Goal: Information Seeking & Learning: Learn about a topic

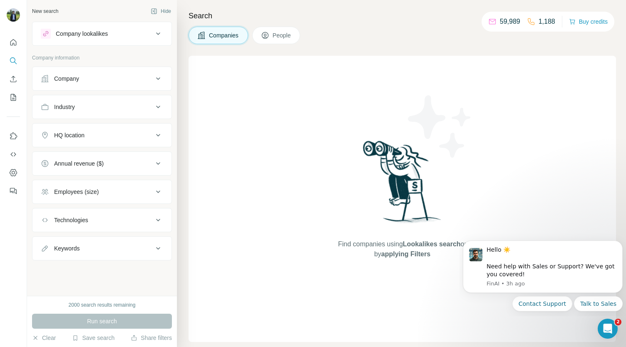
click at [104, 32] on div "Company lookalikes" at bounding box center [82, 34] width 52 height 8
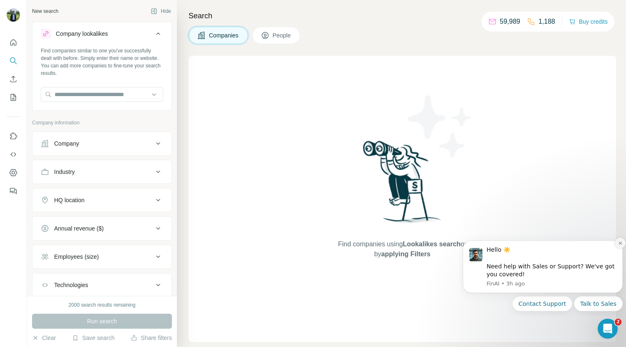
click at [619, 244] on icon "Dismiss notification" at bounding box center [619, 243] width 3 height 3
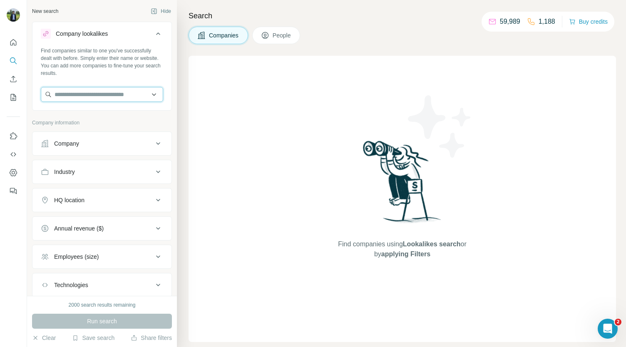
click at [89, 94] on input "text" at bounding box center [102, 94] width 122 height 15
click at [153, 34] on icon at bounding box center [158, 34] width 10 height 10
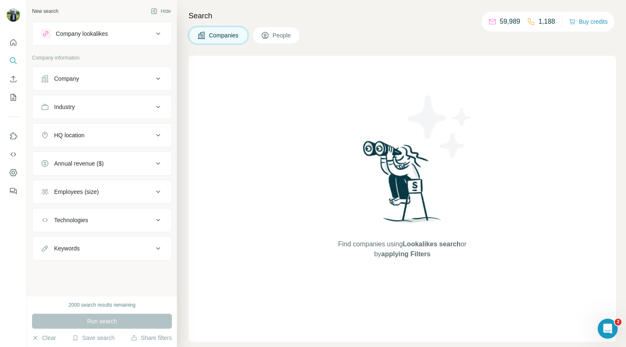
click at [154, 30] on icon at bounding box center [158, 34] width 10 height 10
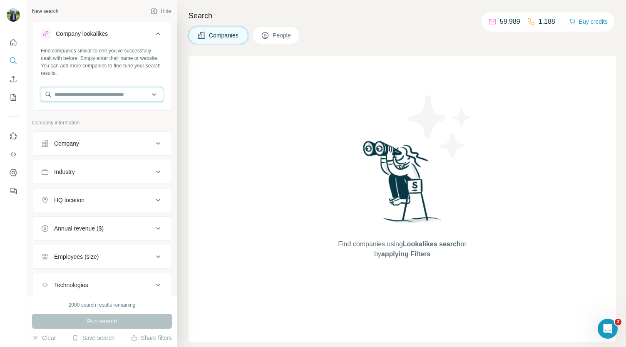
click at [73, 96] on input "text" at bounding box center [102, 94] width 122 height 15
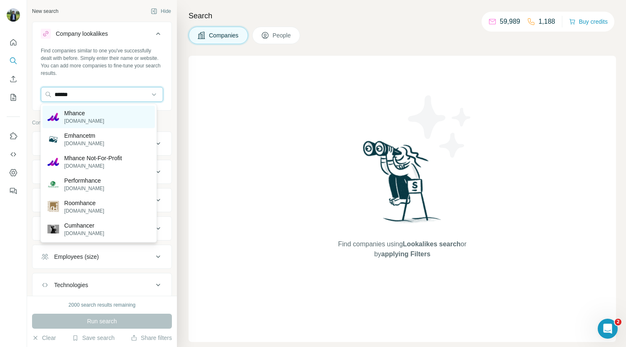
type input "******"
click at [80, 118] on p "[DOMAIN_NAME]" at bounding box center [84, 120] width 40 height 7
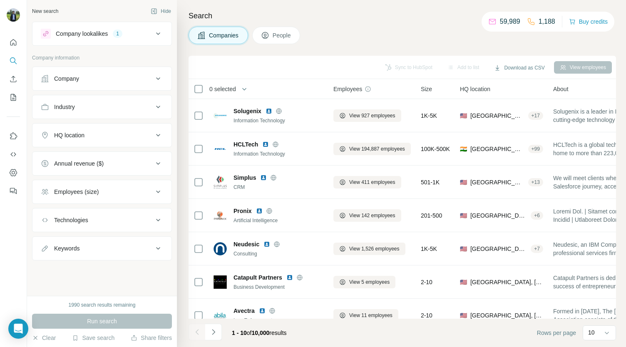
click at [79, 109] on div "Industry" at bounding box center [97, 107] width 112 height 8
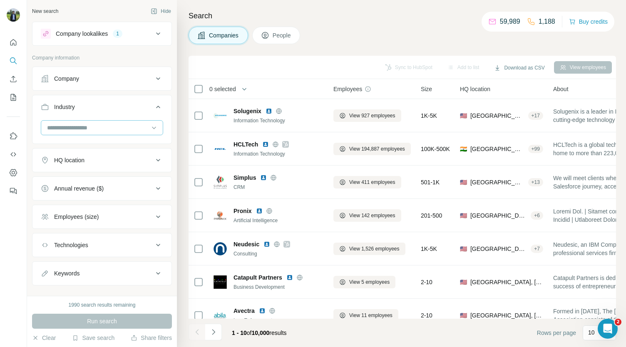
click at [69, 132] on div at bounding box center [97, 128] width 103 height 14
type input "**********"
click at [92, 130] on input "**********" at bounding box center [97, 127] width 103 height 9
click at [94, 132] on div at bounding box center [97, 128] width 103 height 14
type input "**********"
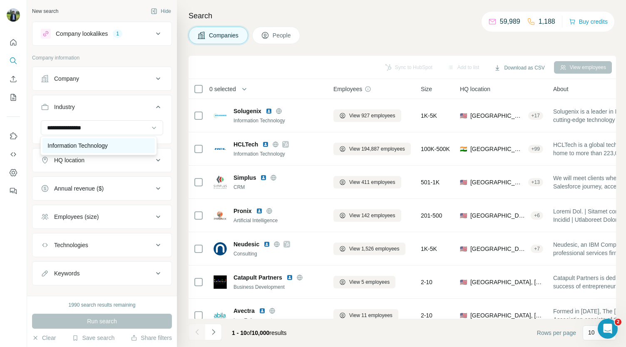
click at [83, 144] on p "Information Technology" at bounding box center [77, 145] width 60 height 8
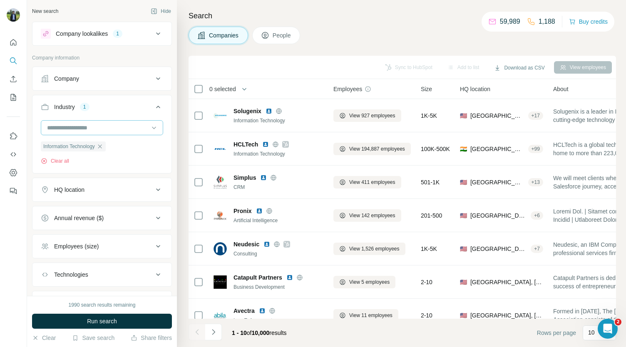
click at [139, 127] on input at bounding box center [97, 127] width 103 height 9
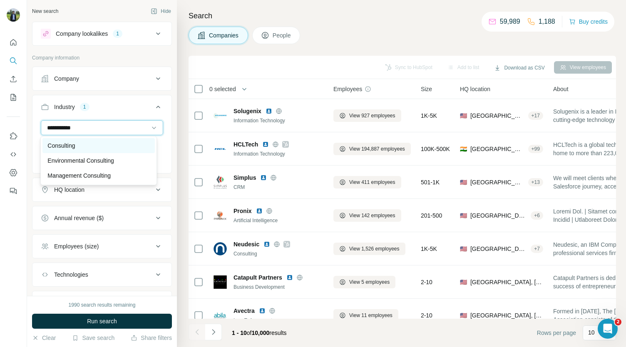
type input "**********"
click at [71, 144] on p "Consulting" at bounding box center [60, 145] width 27 height 8
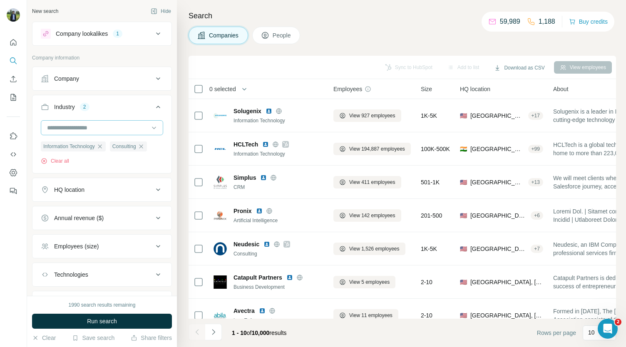
click at [112, 129] on input at bounding box center [97, 127] width 103 height 9
click at [166, 111] on div "New search Hide Company lookalikes 1 Company information Company Industry 2 Inf…" at bounding box center [102, 148] width 150 height 296
click at [101, 215] on div "Annual revenue ($)" at bounding box center [79, 218] width 50 height 8
click at [47, 250] on icon at bounding box center [46, 252] width 10 height 10
click at [44, 265] on icon at bounding box center [46, 267] width 10 height 10
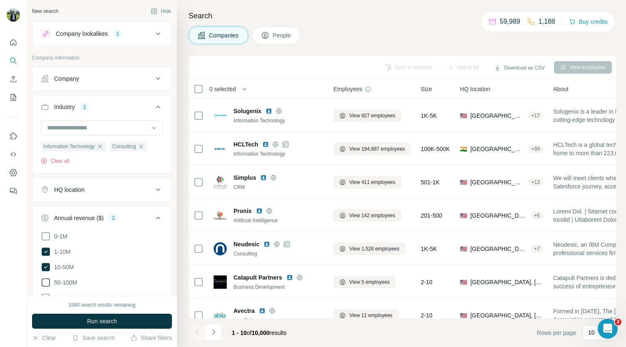
click at [47, 278] on icon at bounding box center [46, 283] width 10 height 10
click at [155, 186] on icon at bounding box center [158, 190] width 10 height 10
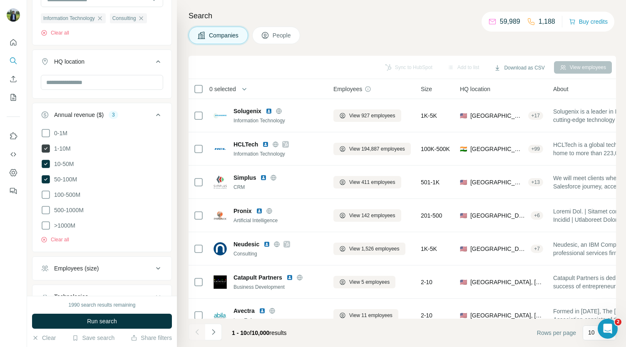
scroll to position [189, 0]
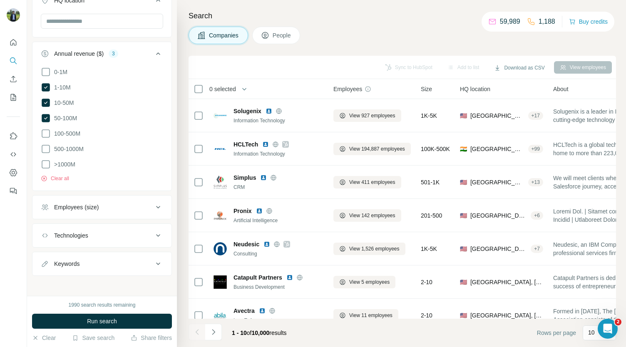
click at [79, 203] on div "Employees (size)" at bounding box center [76, 207] width 45 height 8
click at [39, 235] on div "0-1 2-10 11-50 51-200 201-500 501-1K 1K-5K 5K-10K 10K-50K 50K-100K 100K-500K 50…" at bounding box center [101, 314] width 139 height 186
click at [47, 238] on icon at bounding box center [46, 241] width 10 height 10
click at [50, 253] on icon at bounding box center [46, 256] width 10 height 10
click at [51, 268] on span "51-200" at bounding box center [62, 272] width 22 height 8
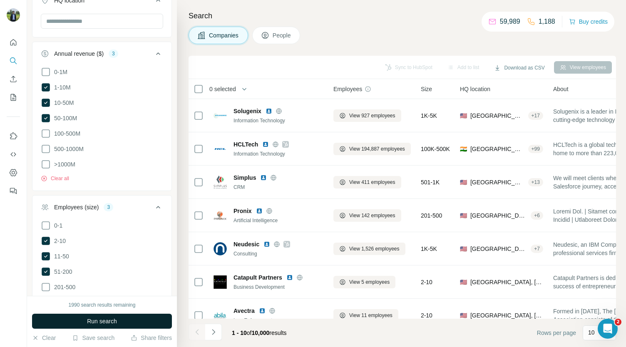
click at [72, 317] on button "Run search" at bounding box center [102, 321] width 140 height 15
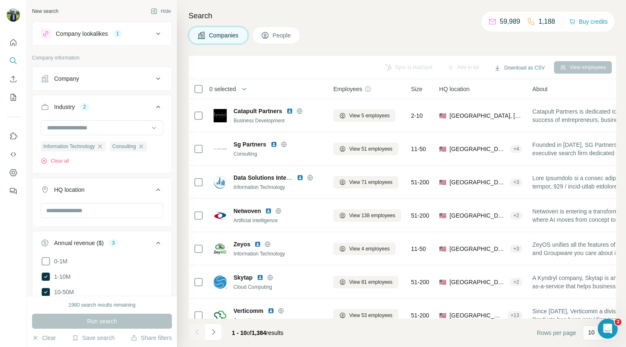
click at [113, 104] on div "Industry 2" at bounding box center [97, 107] width 112 height 8
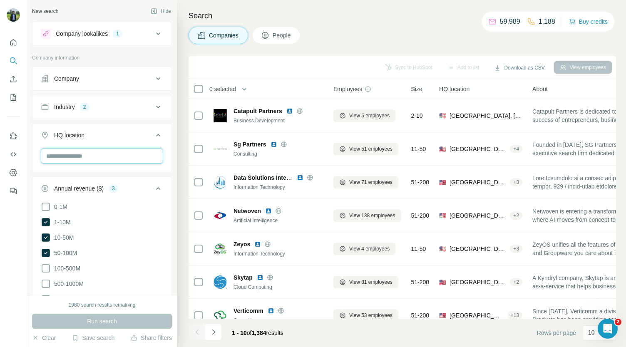
click at [97, 160] on input "text" at bounding box center [102, 156] width 122 height 15
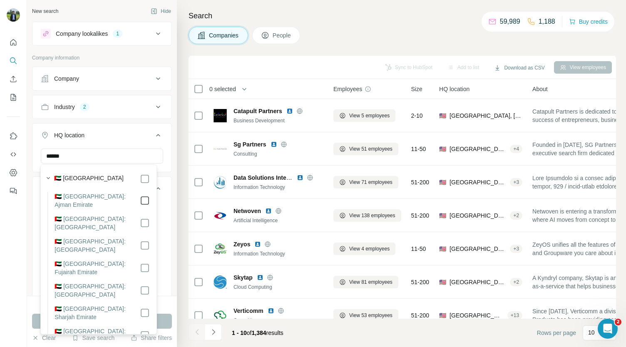
click at [140, 197] on icon at bounding box center [145, 201] width 10 height 10
click at [65, 158] on input "******" at bounding box center [102, 156] width 122 height 15
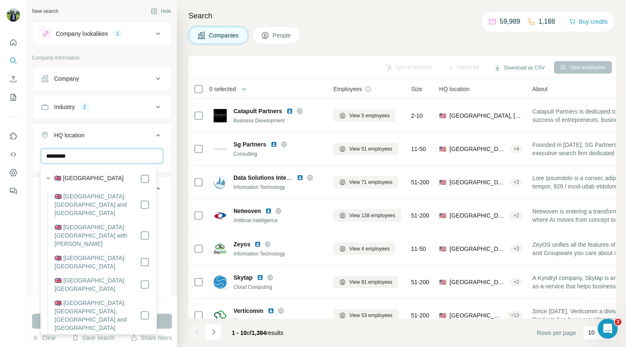
type input "*********"
click at [133, 180] on div "🇬🇧 [GEOGRAPHIC_DATA]" at bounding box center [101, 179] width 95 height 10
click at [140, 180] on icon at bounding box center [145, 179] width 10 height 10
click at [142, 175] on icon at bounding box center [145, 179] width 10 height 10
click at [153, 135] on icon at bounding box center [158, 135] width 10 height 10
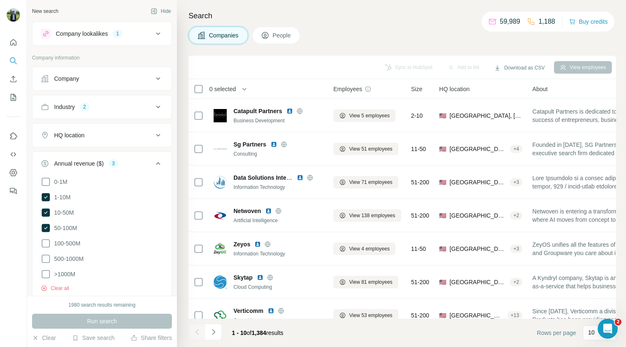
click at [87, 322] on div "Run search" at bounding box center [102, 321] width 140 height 15
click at [182, 126] on div "Search Companies People Sync to HubSpot Add to list Download as CSV View employ…" at bounding box center [401, 173] width 449 height 347
click at [159, 168] on button "Annual revenue ($) 3" at bounding box center [101, 165] width 139 height 23
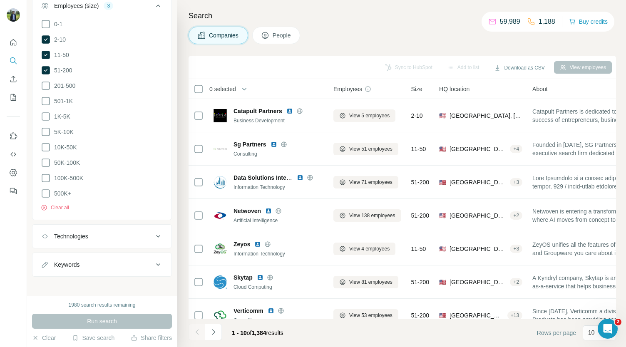
scroll to position [92, 0]
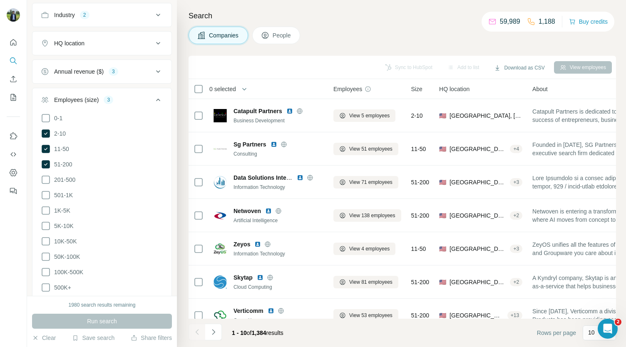
click at [144, 101] on div "Employees (size) 3" at bounding box center [97, 100] width 112 height 8
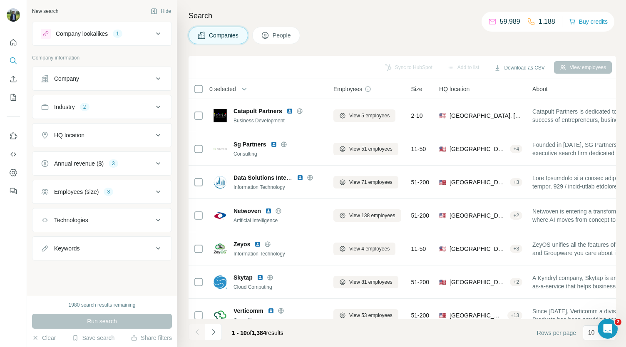
click at [117, 129] on button "HQ location" at bounding box center [101, 135] width 139 height 20
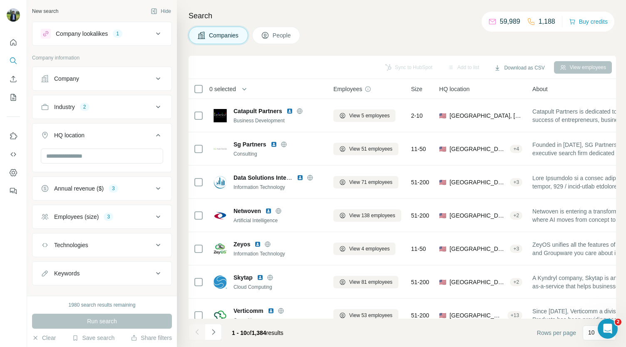
click at [103, 165] on div at bounding box center [101, 160] width 139 height 22
click at [102, 162] on input "text" at bounding box center [102, 156] width 122 height 15
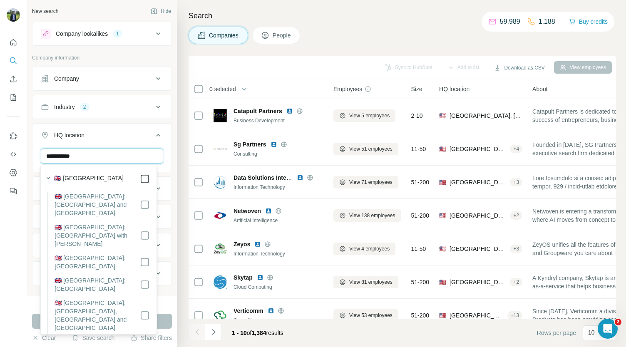
type input "**********"
click at [74, 176] on label "🇬🇧 [GEOGRAPHIC_DATA]" at bounding box center [88, 179] width 69 height 10
click at [153, 132] on icon at bounding box center [158, 135] width 10 height 10
click at [88, 111] on button "Industry 2" at bounding box center [101, 107] width 139 height 20
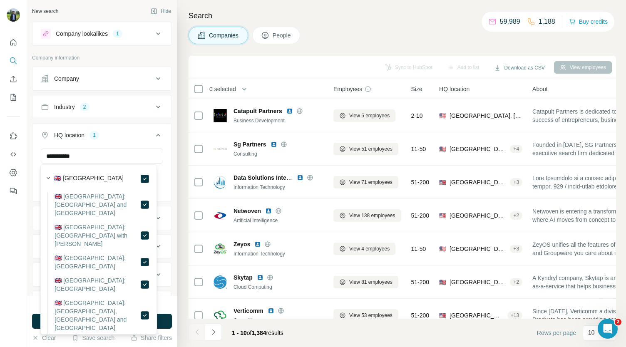
click at [157, 33] on button "Company lookalikes 1" at bounding box center [101, 34] width 139 height 20
click at [315, 8] on div "Search Companies People Sync to HubSpot Add to list Download as CSV View employ…" at bounding box center [401, 173] width 449 height 347
click at [156, 33] on icon at bounding box center [158, 34] width 10 height 10
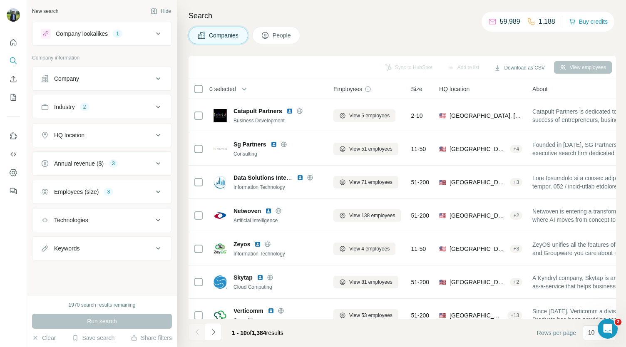
click at [119, 318] on div "Run search" at bounding box center [102, 321] width 140 height 15
click at [109, 320] on div "Run search" at bounding box center [102, 321] width 140 height 15
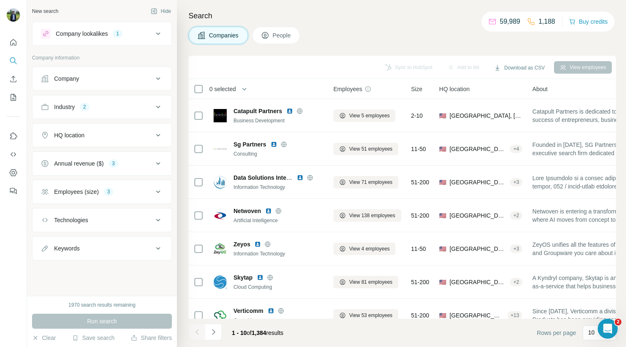
click at [104, 287] on div "New search Hide Company lookalikes 1 Company information Company Industry 2 HQ …" at bounding box center [102, 148] width 150 height 296
click at [146, 164] on div "Annual revenue ($) 3" at bounding box center [97, 163] width 112 height 8
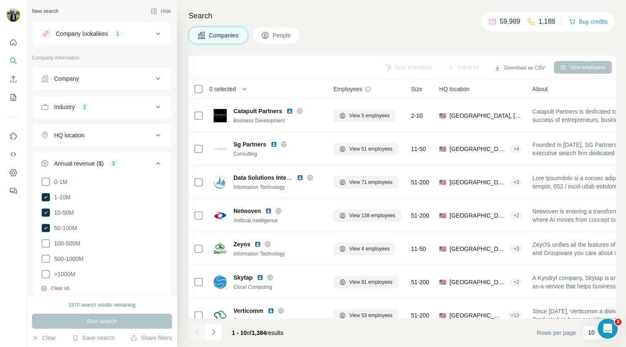
click at [46, 285] on icon "button" at bounding box center [44, 288] width 7 height 7
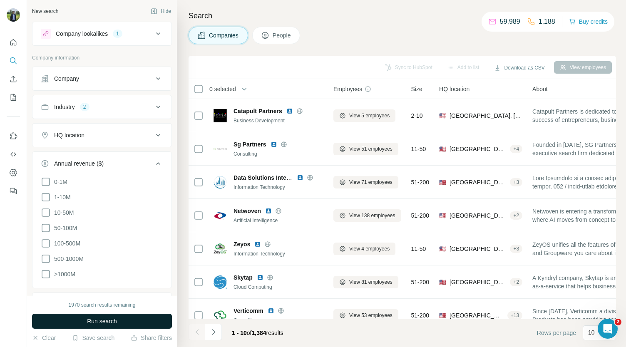
click at [62, 318] on button "Run search" at bounding box center [102, 321] width 140 height 15
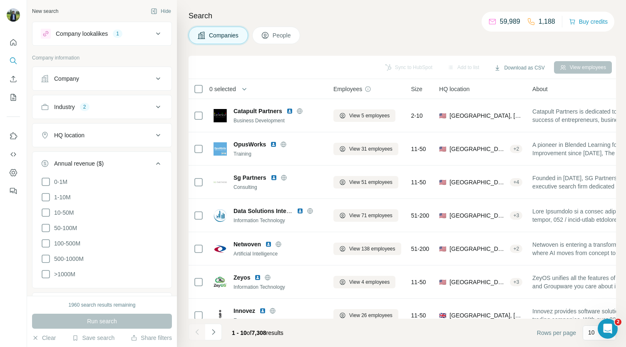
click at [153, 164] on icon at bounding box center [158, 164] width 10 height 10
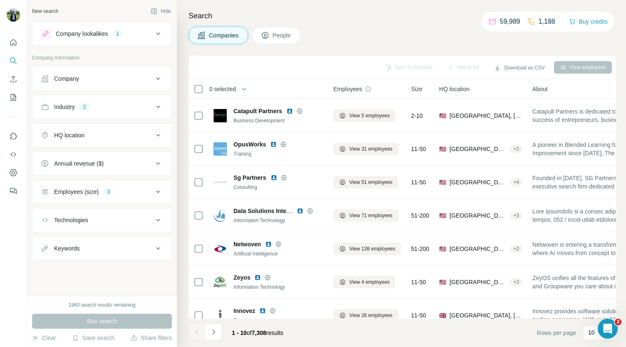
click at [130, 137] on div "HQ location" at bounding box center [97, 135] width 112 height 8
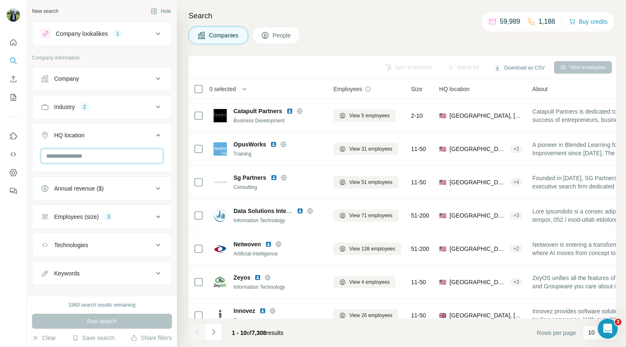
click at [93, 162] on input "text" at bounding box center [102, 156] width 122 height 15
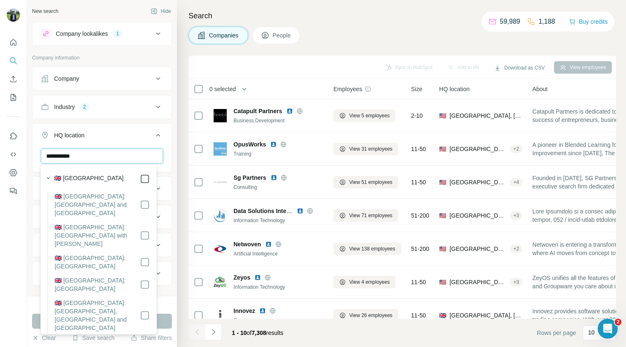
type input "**********"
click at [155, 132] on icon at bounding box center [158, 135] width 10 height 10
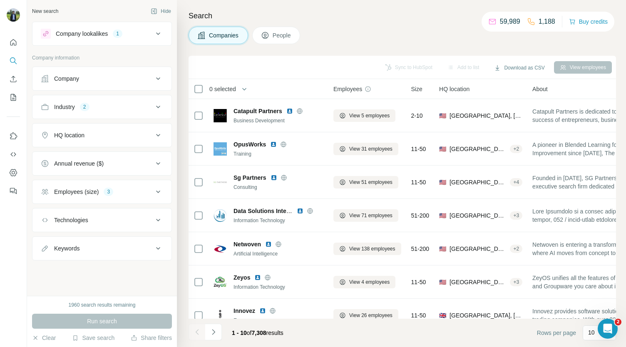
click at [101, 328] on div "Run search" at bounding box center [102, 321] width 140 height 15
click at [112, 142] on button "HQ location" at bounding box center [101, 135] width 139 height 20
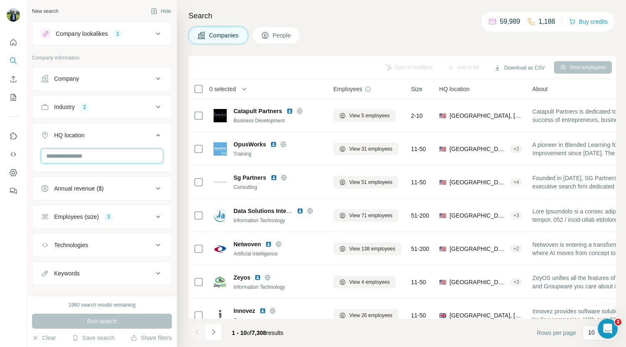
click at [114, 161] on input "text" at bounding box center [102, 156] width 122 height 15
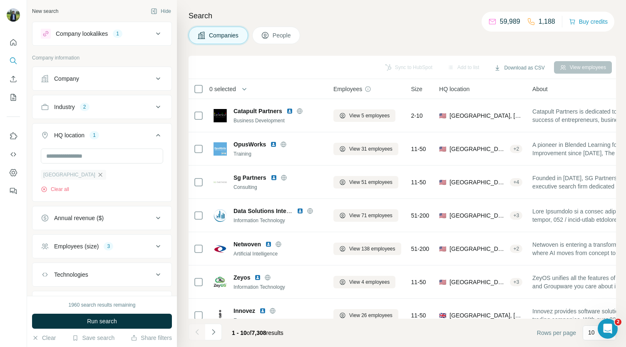
click at [101, 172] on icon "button" at bounding box center [100, 174] width 7 height 7
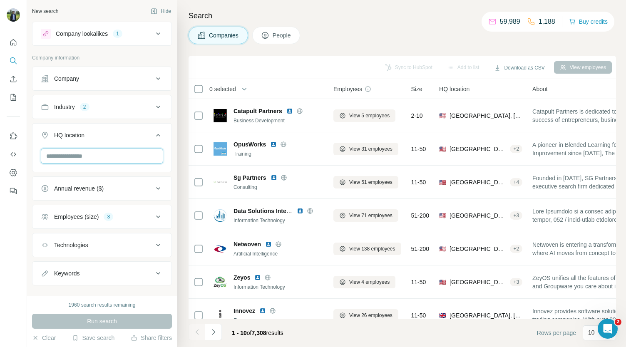
click at [96, 154] on input "text" at bounding box center [102, 156] width 122 height 15
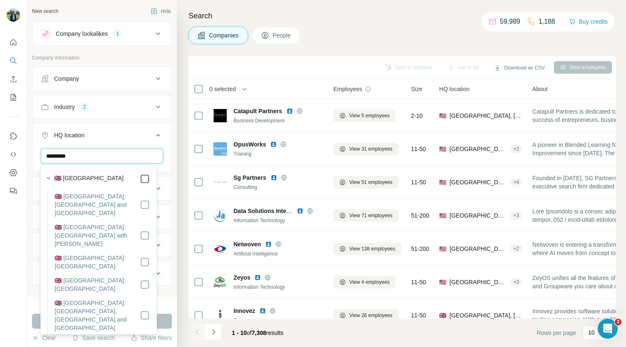
type input "*********"
click at [100, 180] on label "🇬🇧 [GEOGRAPHIC_DATA]" at bounding box center [88, 179] width 69 height 10
click at [153, 139] on icon at bounding box center [158, 135] width 10 height 10
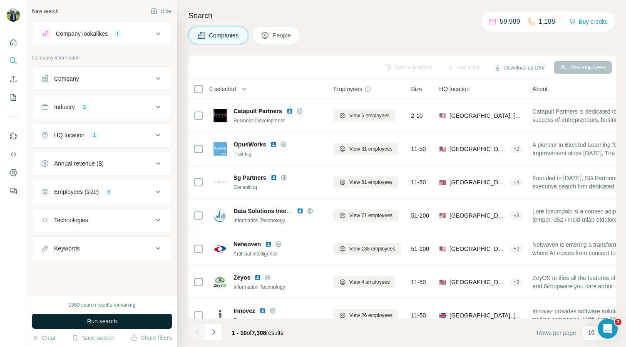
click at [112, 314] on button "Run search" at bounding box center [102, 321] width 140 height 15
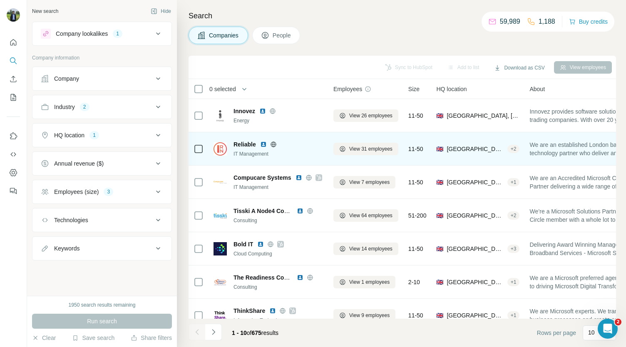
click at [261, 141] on img at bounding box center [263, 144] width 7 height 7
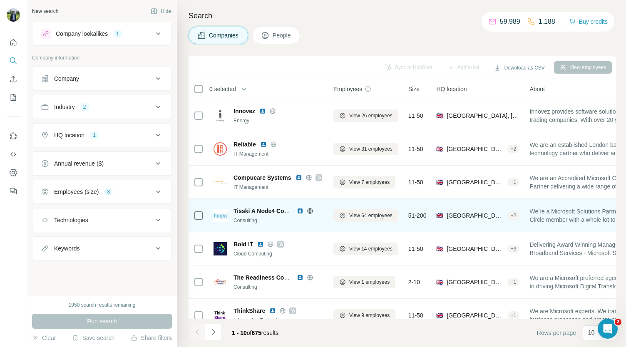
scroll to position [19, 0]
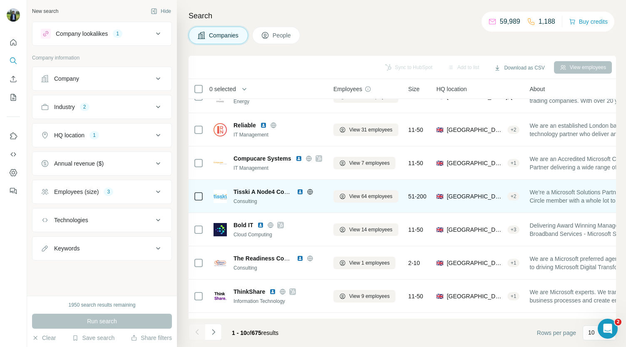
click at [300, 192] on img at bounding box center [300, 192] width 7 height 7
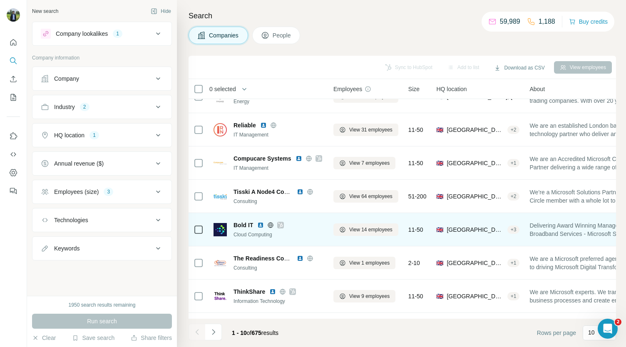
scroll to position [60, 0]
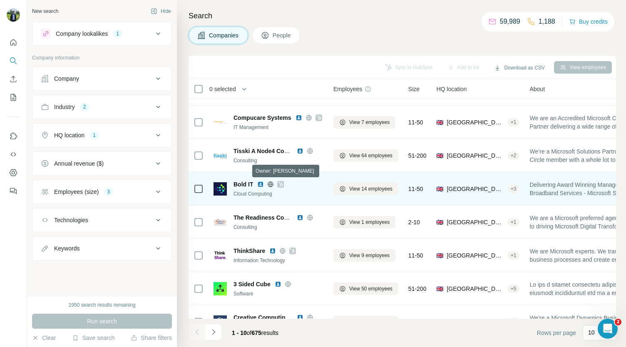
click at [280, 184] on icon at bounding box center [280, 184] width 5 height 7
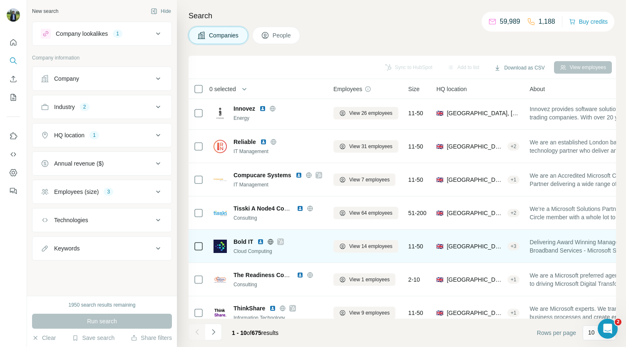
scroll to position [0, 0]
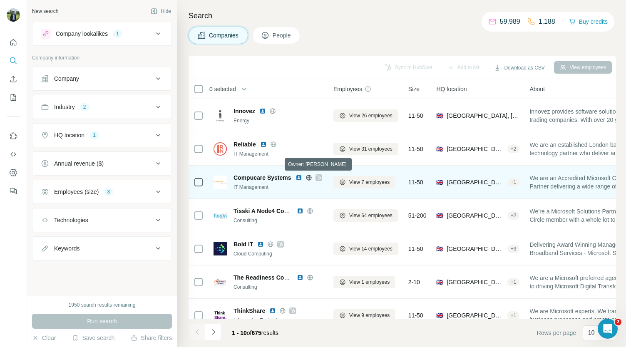
click at [320, 178] on icon at bounding box center [318, 177] width 5 height 7
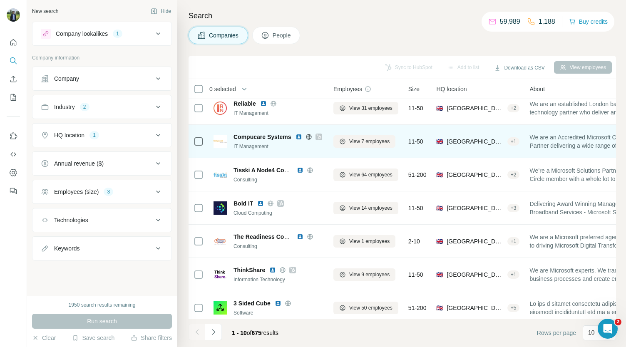
scroll to position [41, 0]
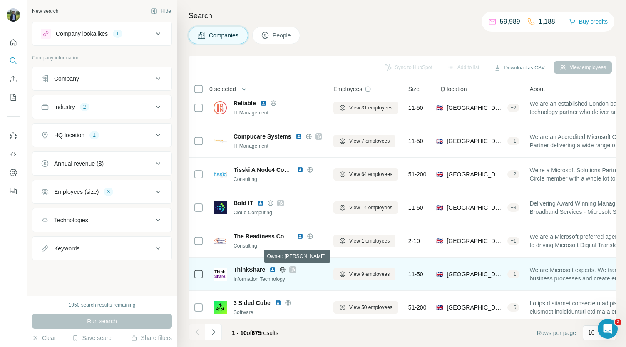
click at [293, 267] on icon at bounding box center [292, 269] width 5 height 7
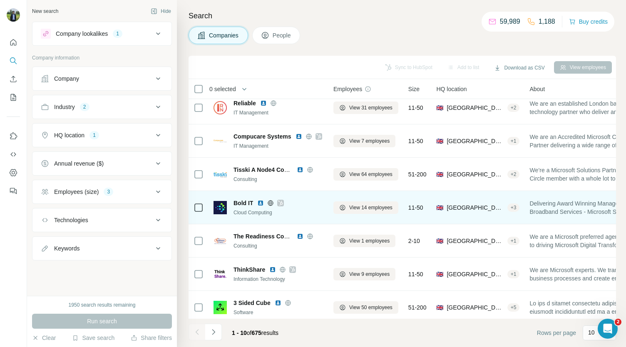
scroll to position [92, 0]
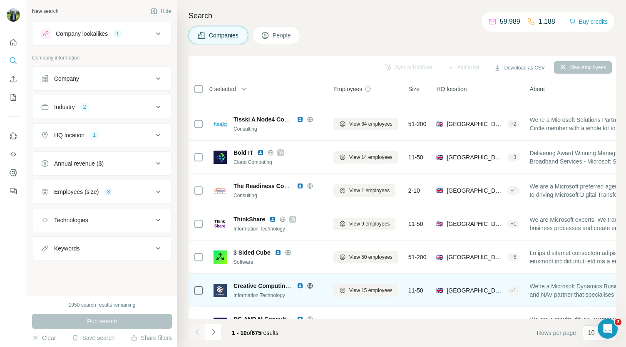
click at [298, 287] on img at bounding box center [300, 286] width 7 height 7
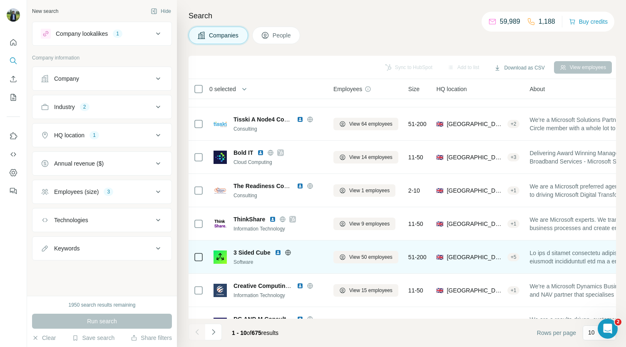
scroll to position [117, 0]
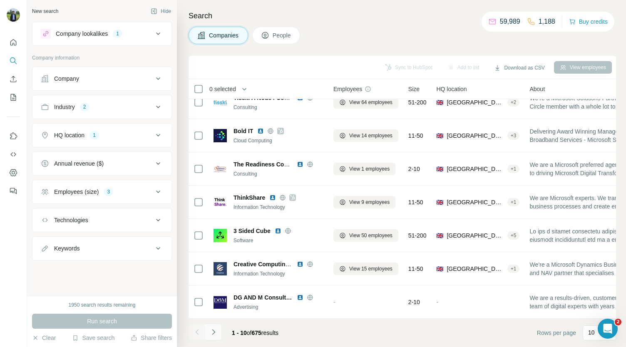
click at [214, 335] on icon "Navigate to next page" at bounding box center [213, 332] width 8 height 8
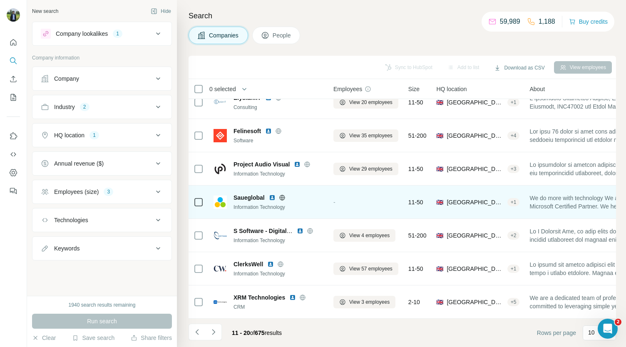
scroll to position [0, 0]
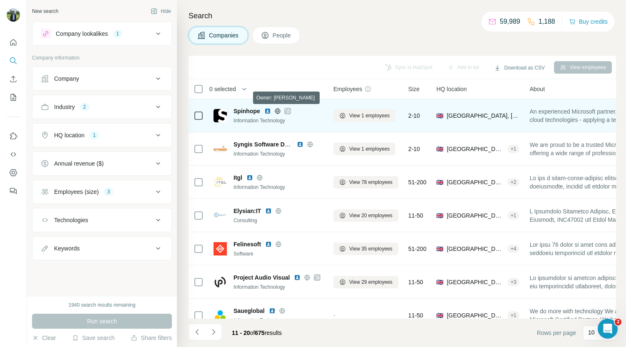
click at [290, 110] on icon at bounding box center [287, 111] width 5 height 7
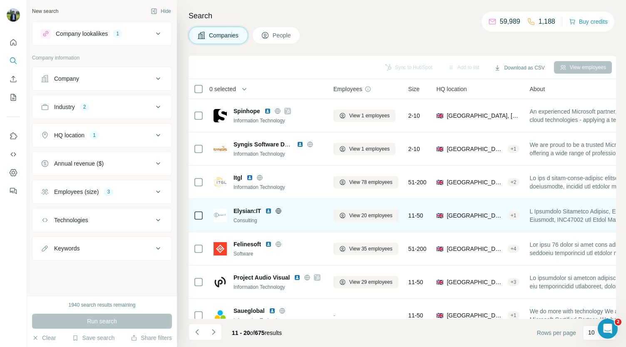
click at [267, 211] on img at bounding box center [268, 211] width 7 height 7
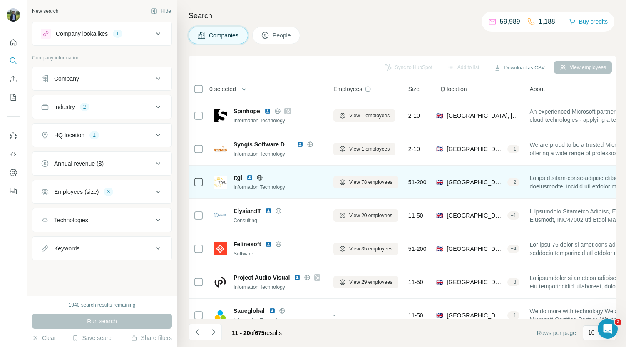
click at [252, 176] on img at bounding box center [249, 177] width 7 height 7
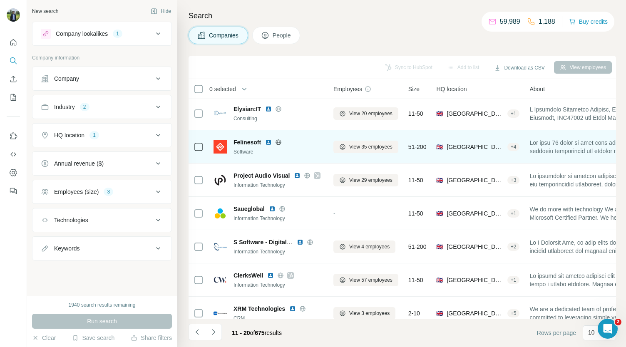
scroll to position [102, 0]
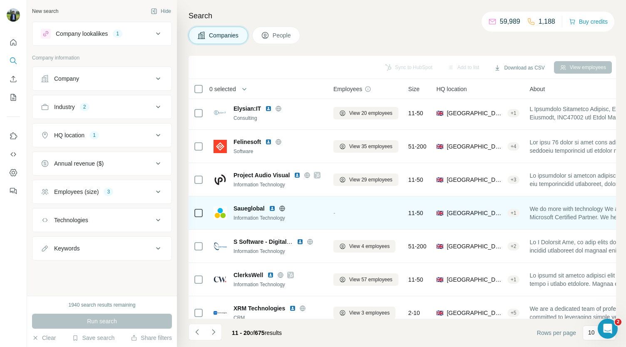
click at [271, 207] on img at bounding box center [272, 208] width 7 height 7
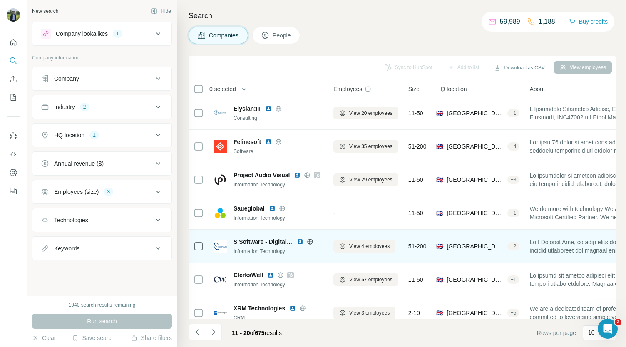
click at [300, 239] on img at bounding box center [300, 241] width 7 height 7
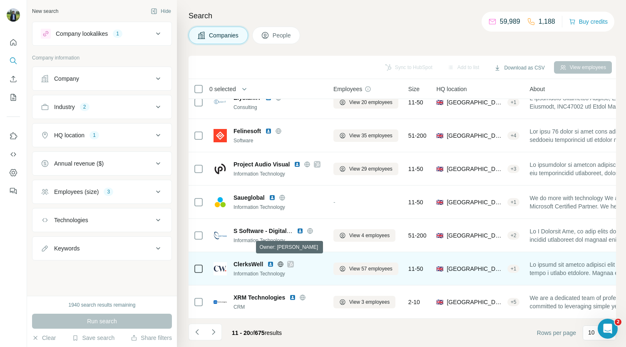
click at [292, 262] on icon at bounding box center [290, 264] width 5 height 7
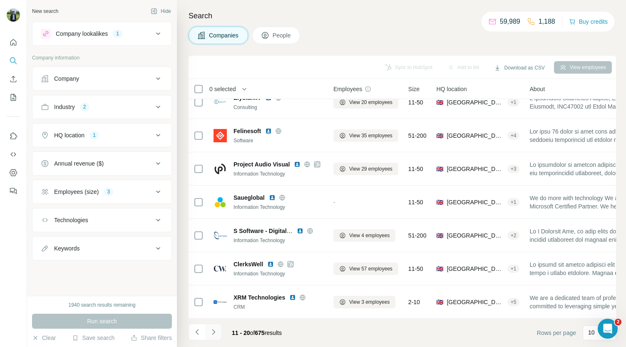
click at [213, 332] on icon "Navigate to next page" at bounding box center [213, 332] width 8 height 8
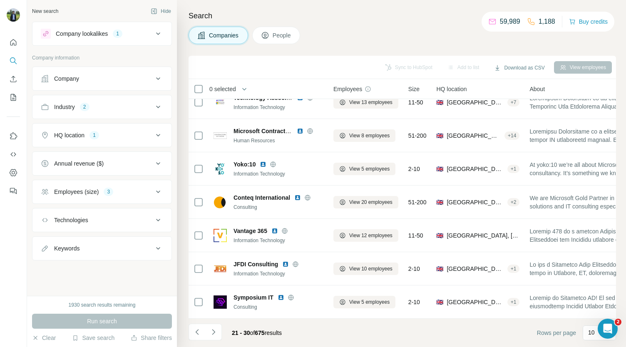
scroll to position [0, 0]
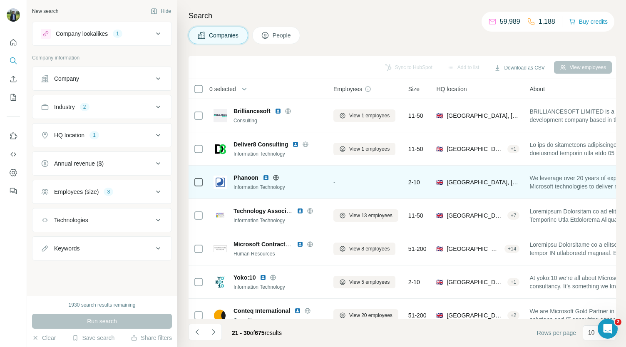
click at [264, 176] on img at bounding box center [266, 177] width 7 height 7
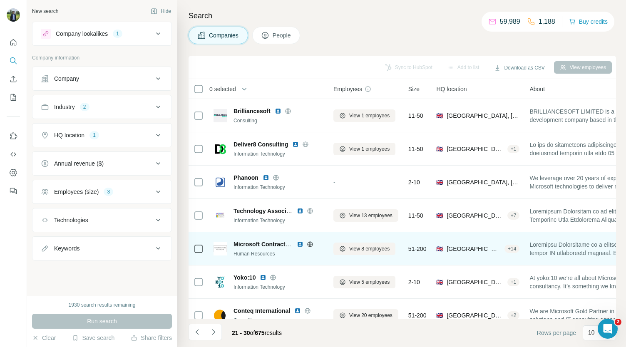
scroll to position [22, 0]
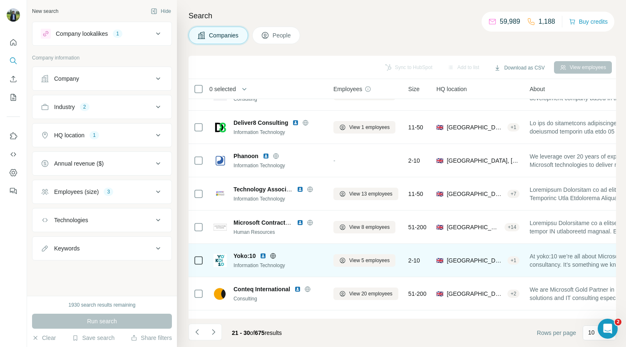
click at [262, 257] on img at bounding box center [263, 256] width 7 height 7
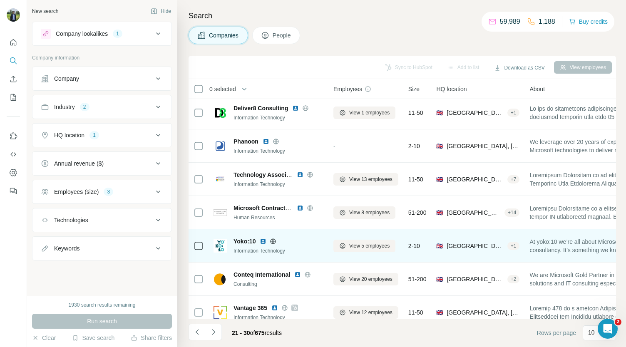
scroll to position [117, 0]
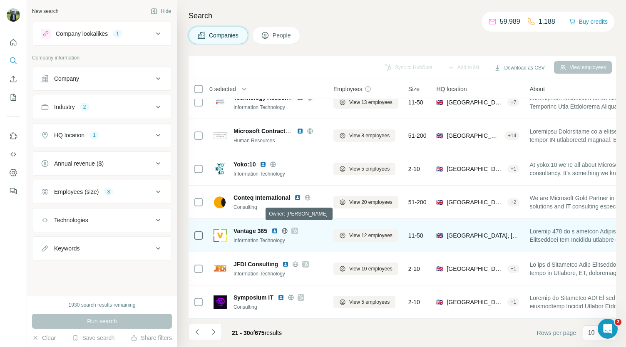
click at [294, 228] on icon at bounding box center [294, 231] width 5 height 7
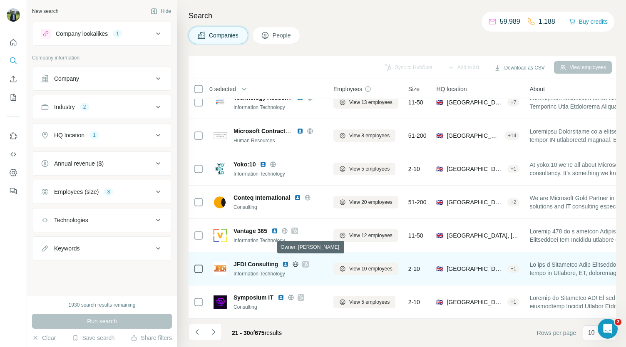
click at [304, 261] on icon at bounding box center [305, 264] width 5 height 7
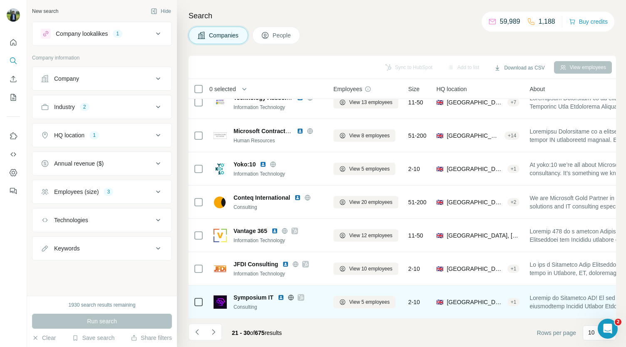
click at [298, 294] on icon at bounding box center [300, 297] width 5 height 7
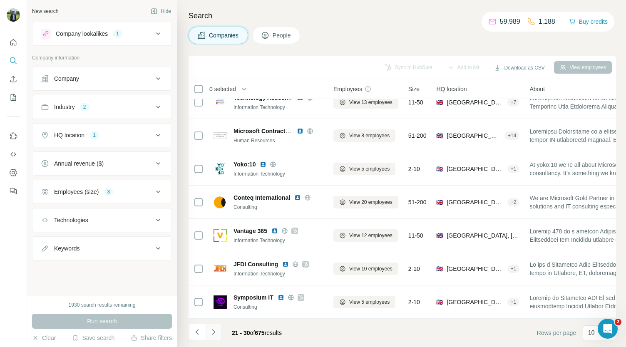
click at [218, 330] on button "Navigate to next page" at bounding box center [213, 332] width 17 height 17
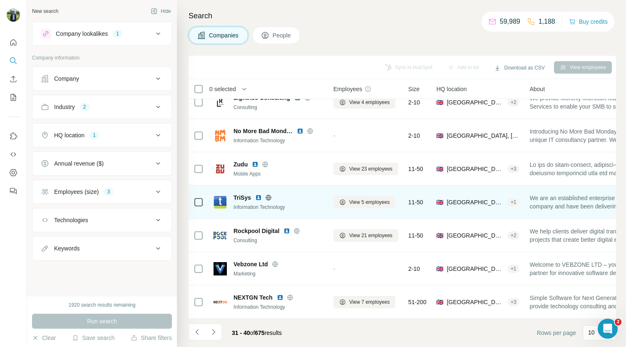
scroll to position [0, 0]
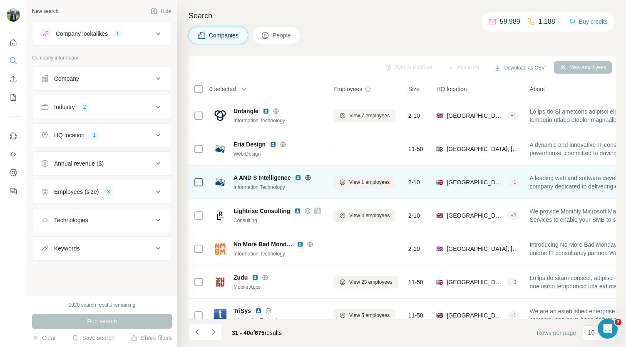
click at [298, 178] on img at bounding box center [298, 177] width 7 height 7
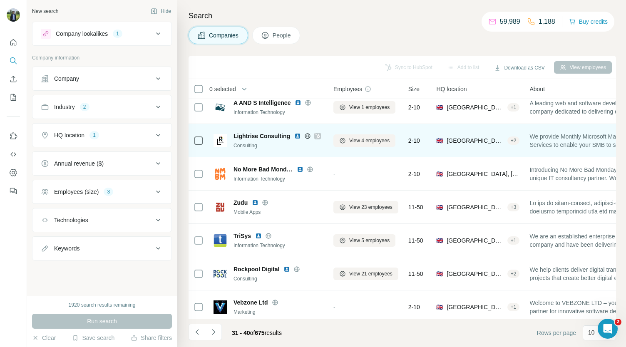
scroll to position [117, 0]
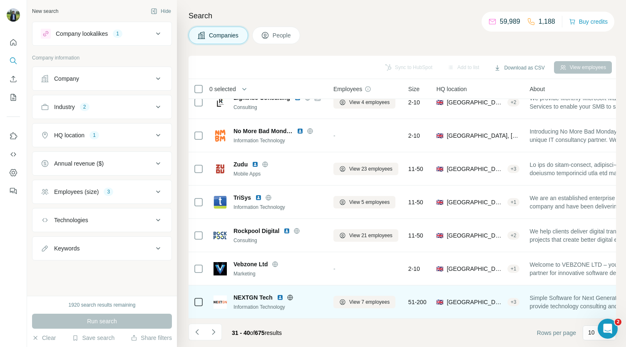
click at [277, 295] on img at bounding box center [280, 297] width 7 height 7
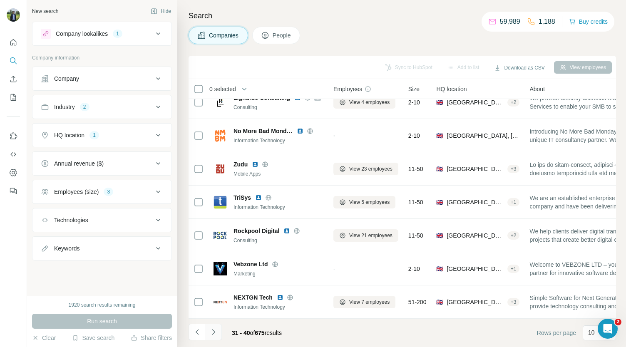
click at [217, 330] on button "Navigate to next page" at bounding box center [213, 332] width 17 height 17
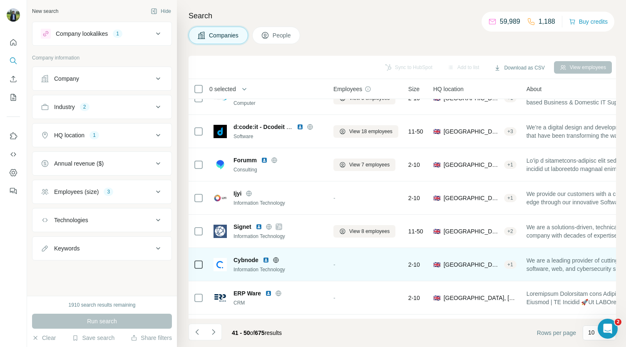
scroll to position [85, 0]
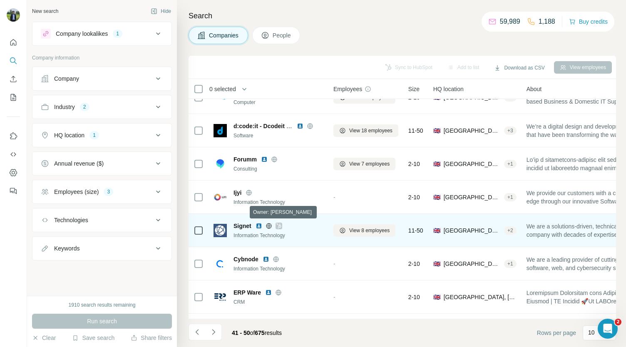
click at [280, 223] on icon at bounding box center [278, 225] width 5 height 5
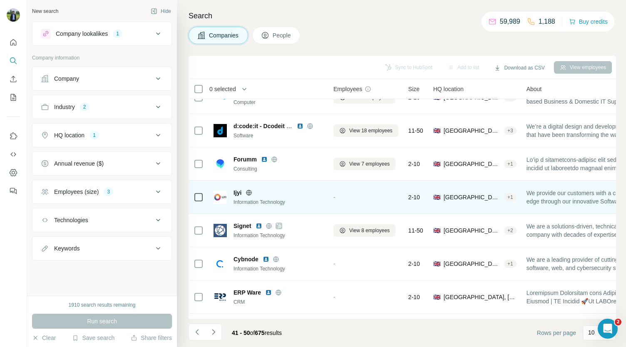
scroll to position [0, 0]
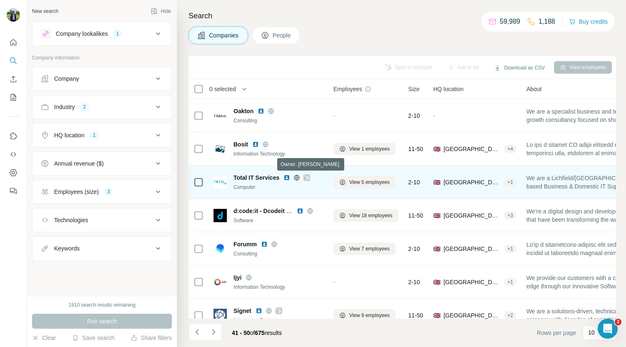
click at [307, 177] on icon at bounding box center [306, 177] width 5 height 7
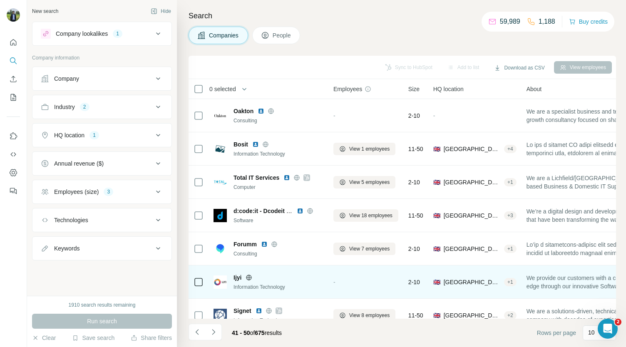
scroll to position [117, 0]
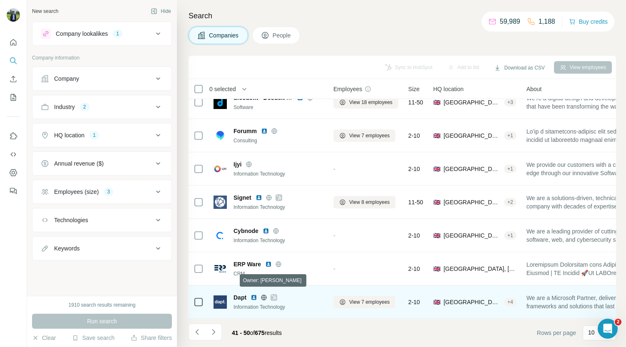
click at [275, 294] on icon at bounding box center [273, 297] width 5 height 7
